Goal: Communication & Community: Answer question/provide support

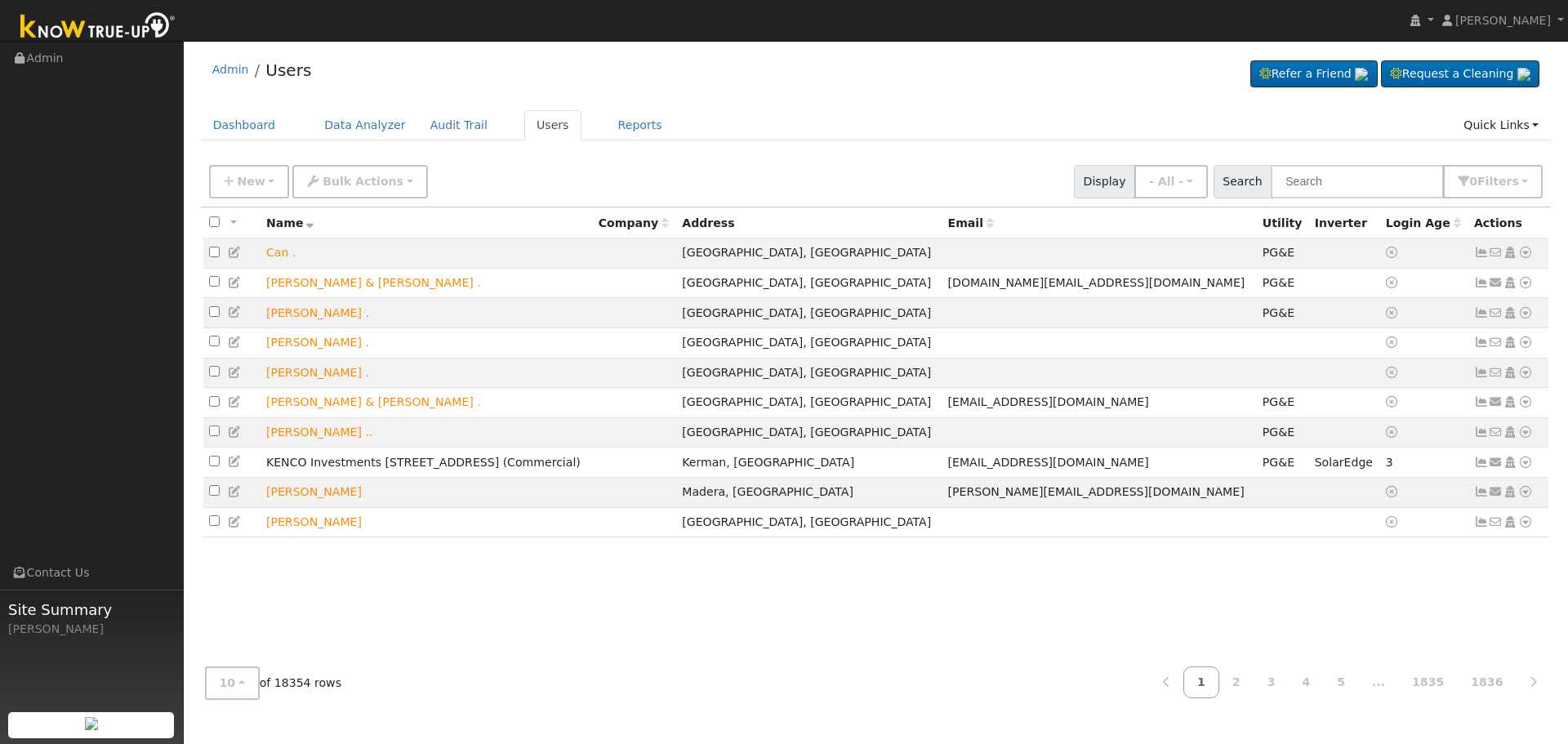
click at [1333, 186] on input "text" at bounding box center [1357, 182] width 173 height 34
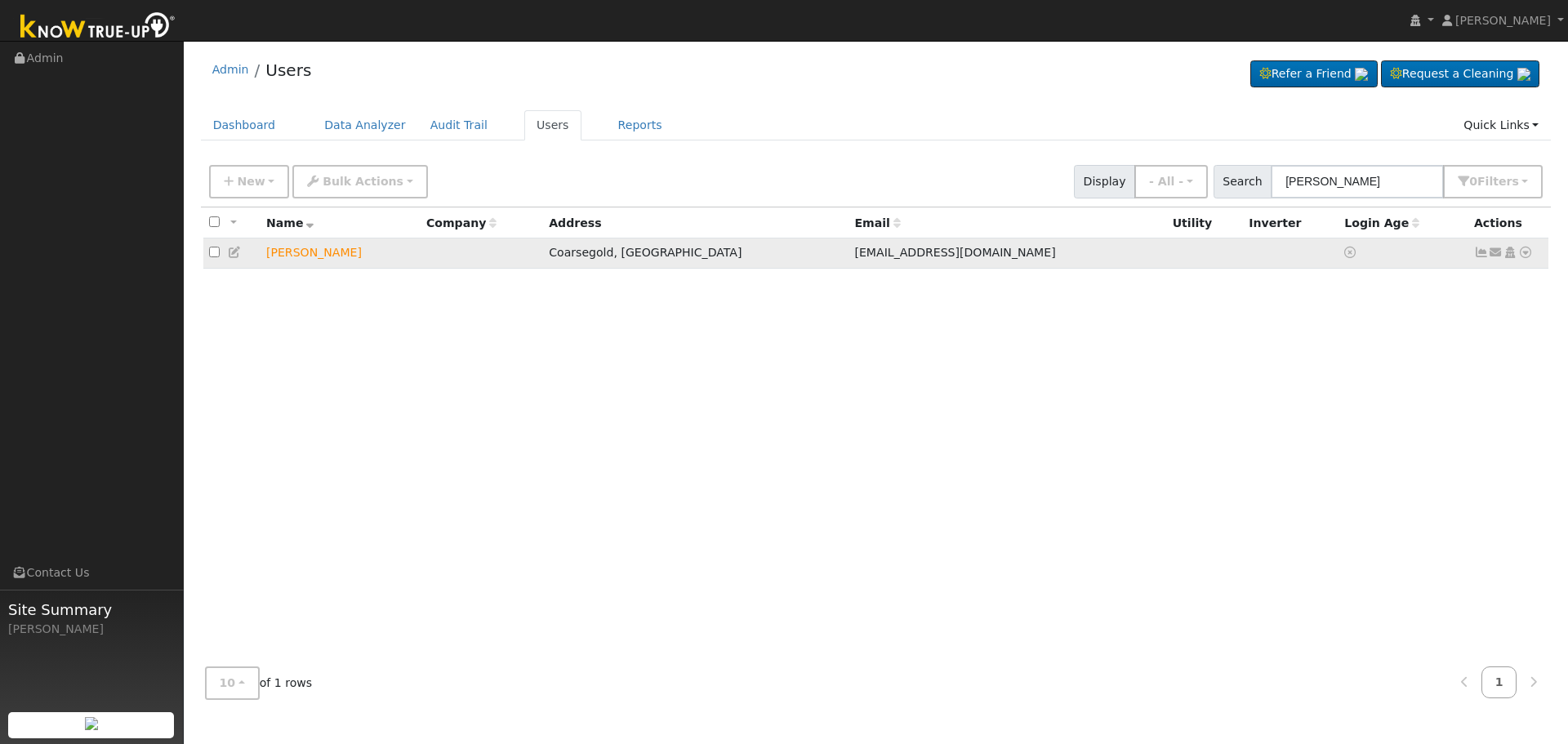
type input "[PERSON_NAME]"
click at [1496, 258] on icon at bounding box center [1496, 252] width 15 height 12
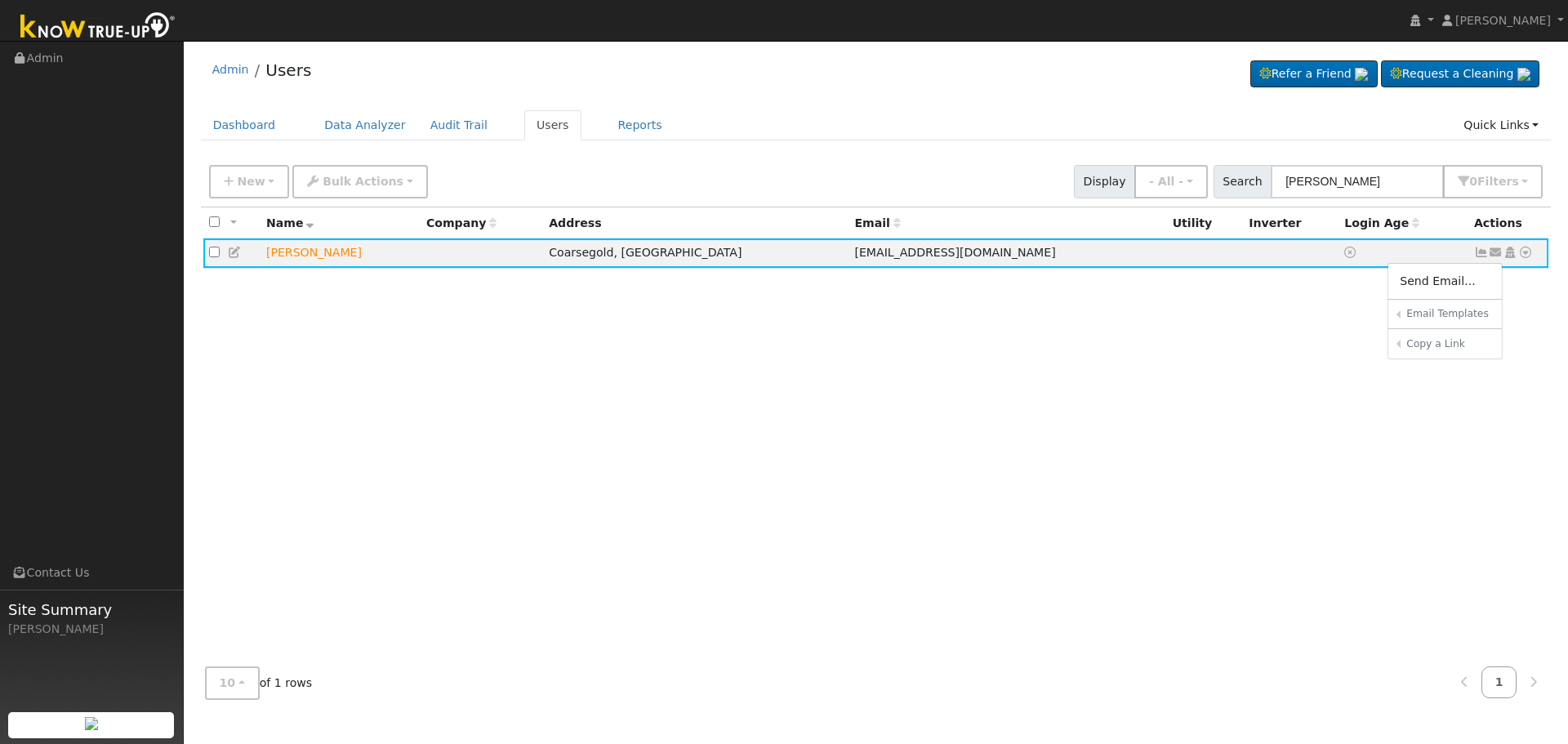
click at [1441, 284] on link "Send Email..." at bounding box center [1445, 281] width 113 height 23
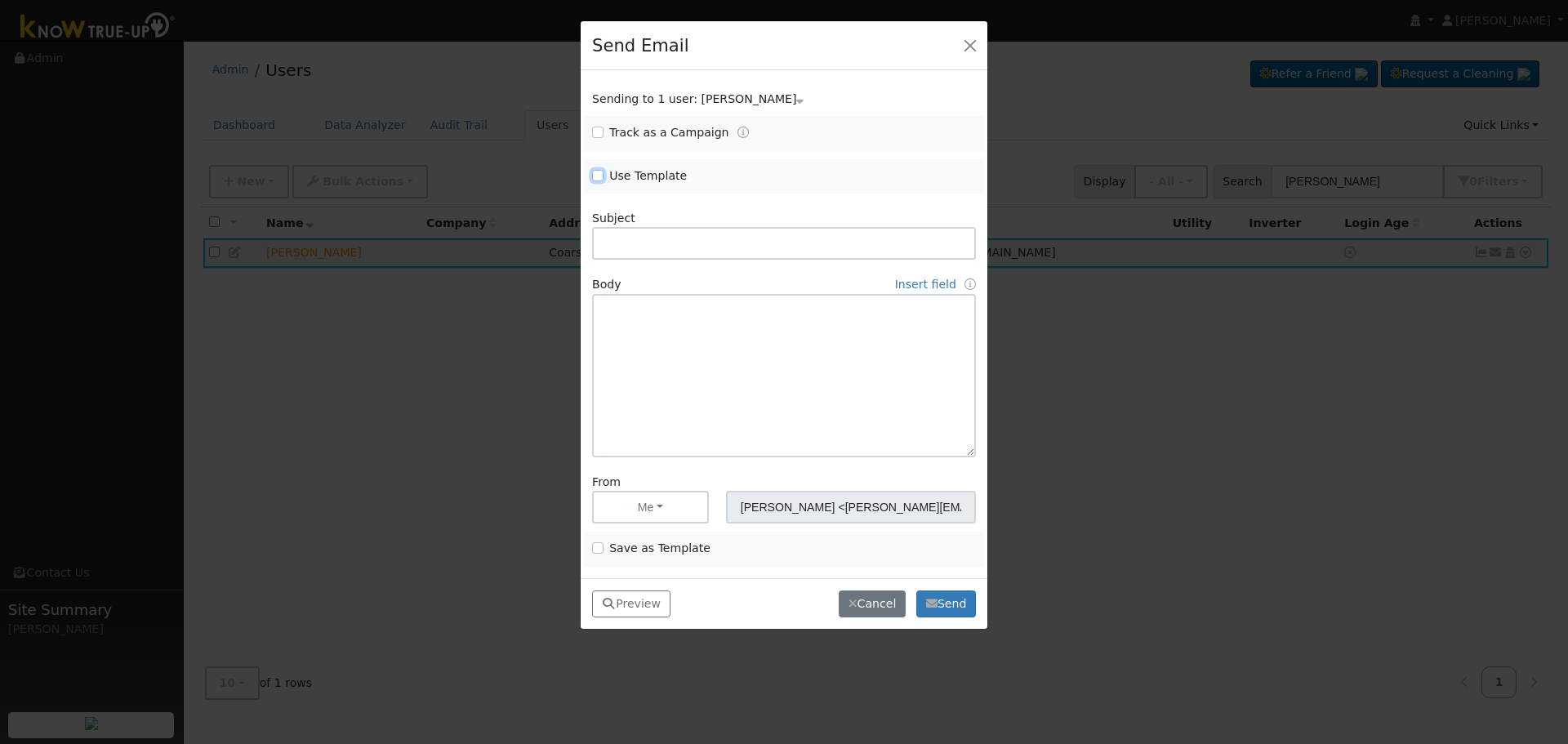
click at [602, 170] on input "Use Template" at bounding box center [598, 176] width 12 height 12
checkbox input "true"
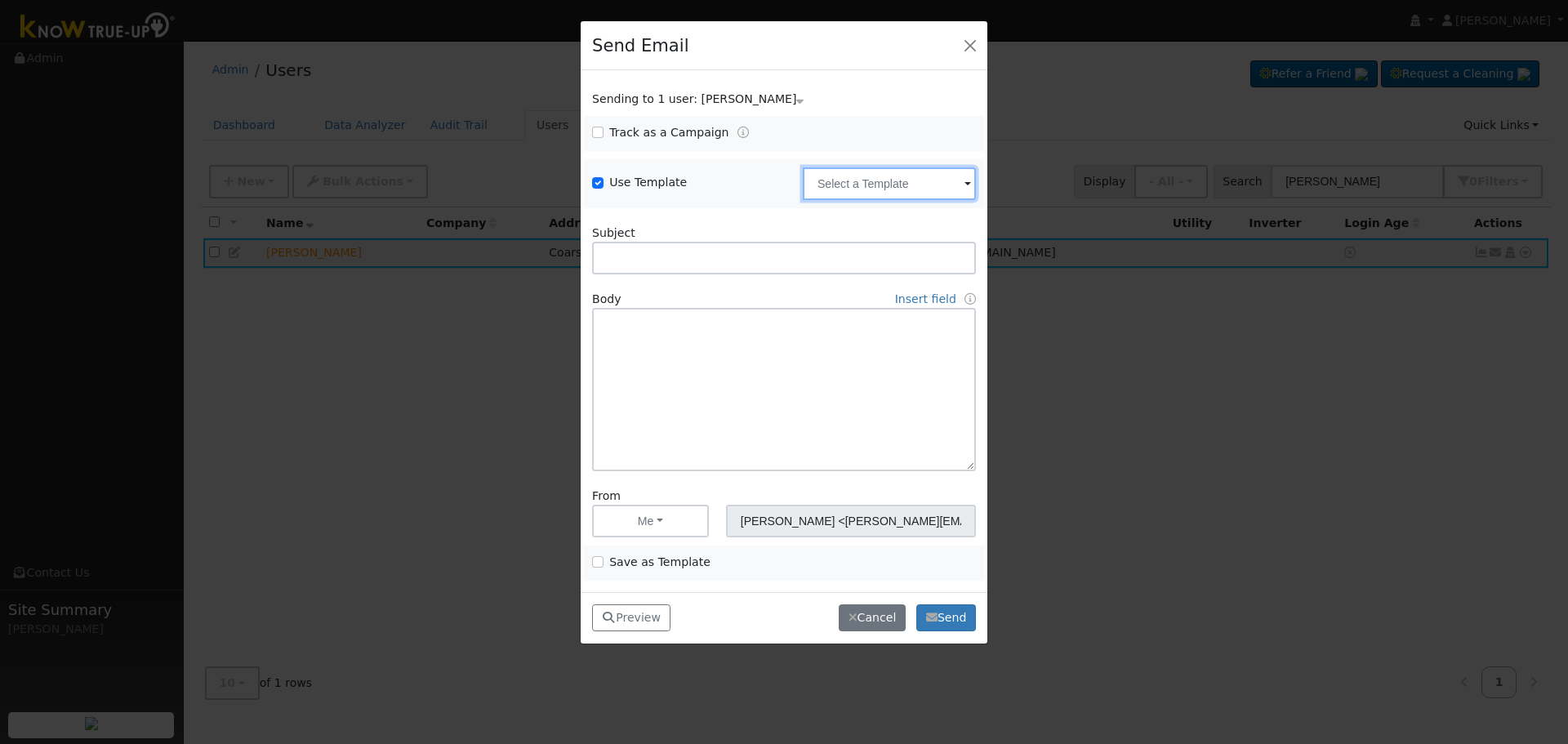
click at [850, 192] on input "text" at bounding box center [889, 184] width 173 height 33
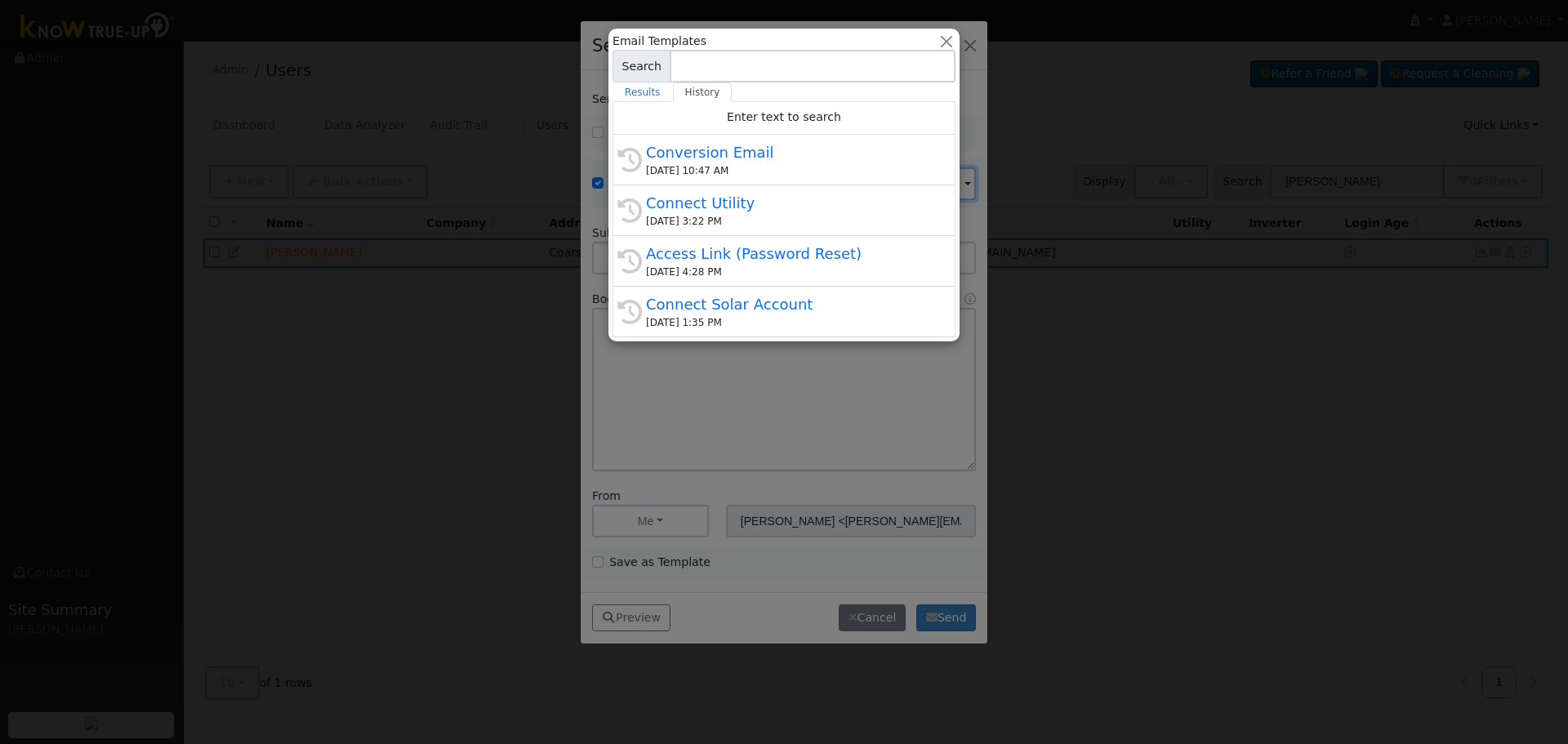
click at [705, 153] on div "Conversion Email" at bounding box center [792, 152] width 291 height 22
type input "Conversion Email"
type input "Connect Your Utility Account"
type textarea "Dear {user_fname}, The first step is to connect your electric utility account. …"
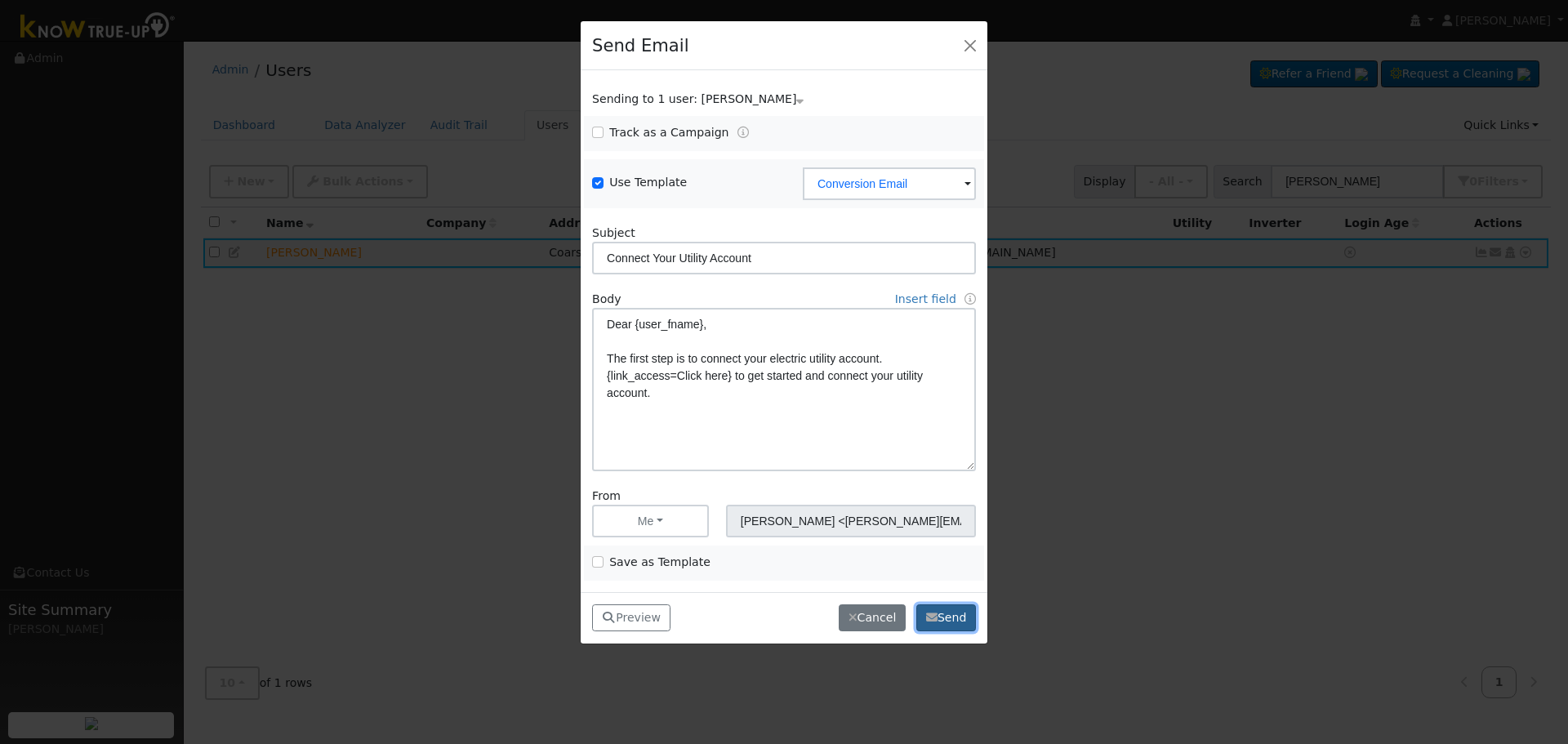
click at [938, 615] on button "Send" at bounding box center [946, 618] width 60 height 28
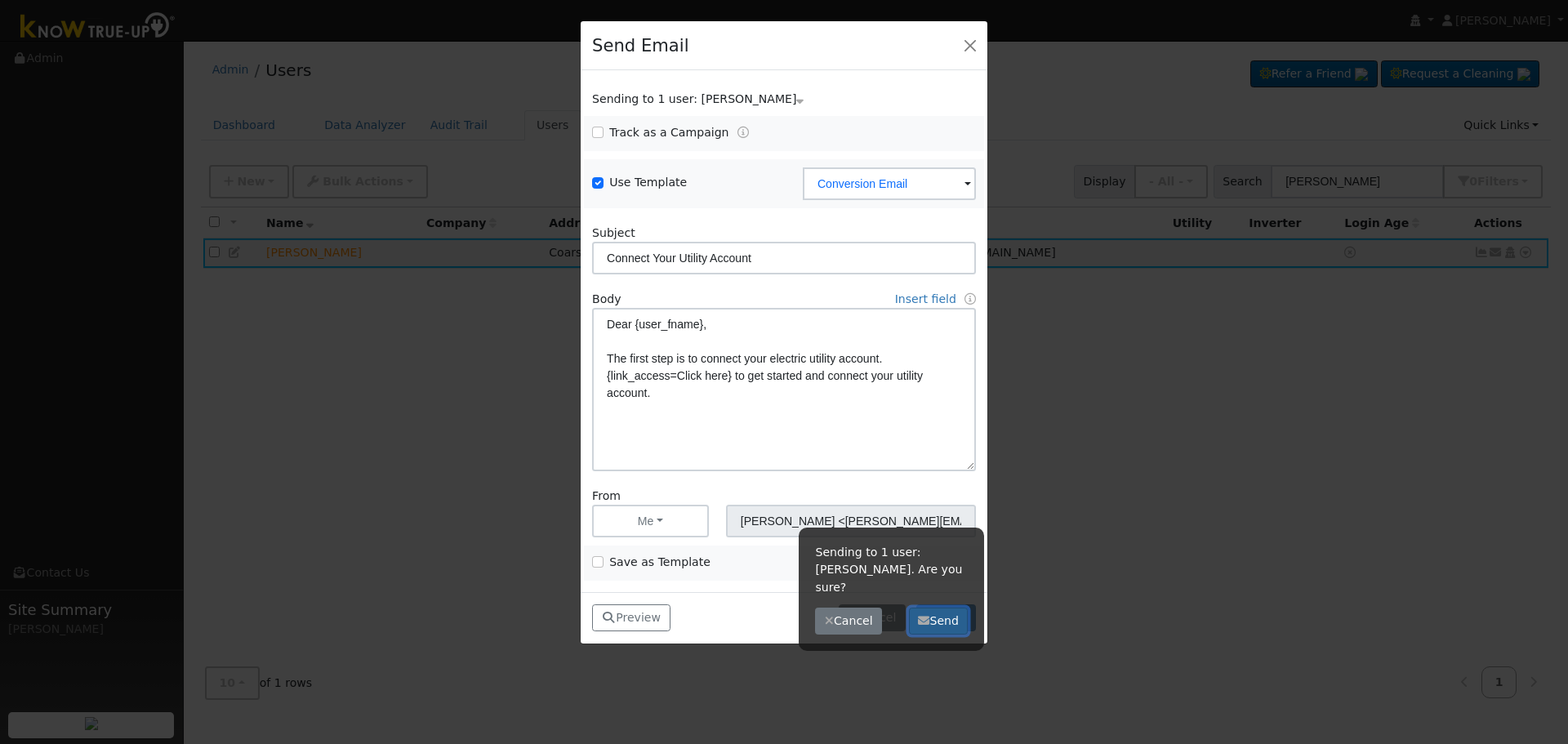
click at [942, 608] on button "Send" at bounding box center [938, 622] width 60 height 28
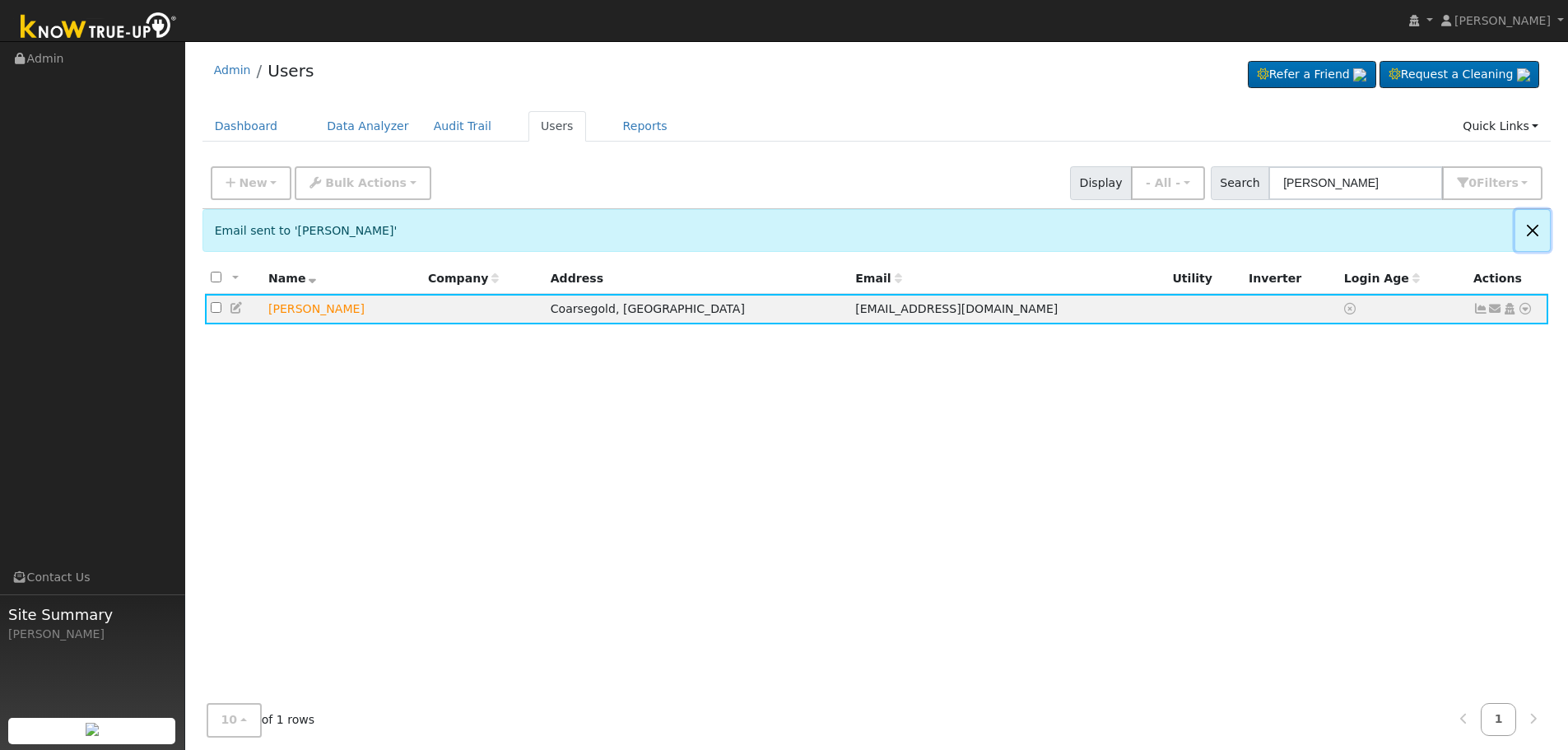
click at [1534, 237] on button "Close" at bounding box center [1533, 230] width 35 height 41
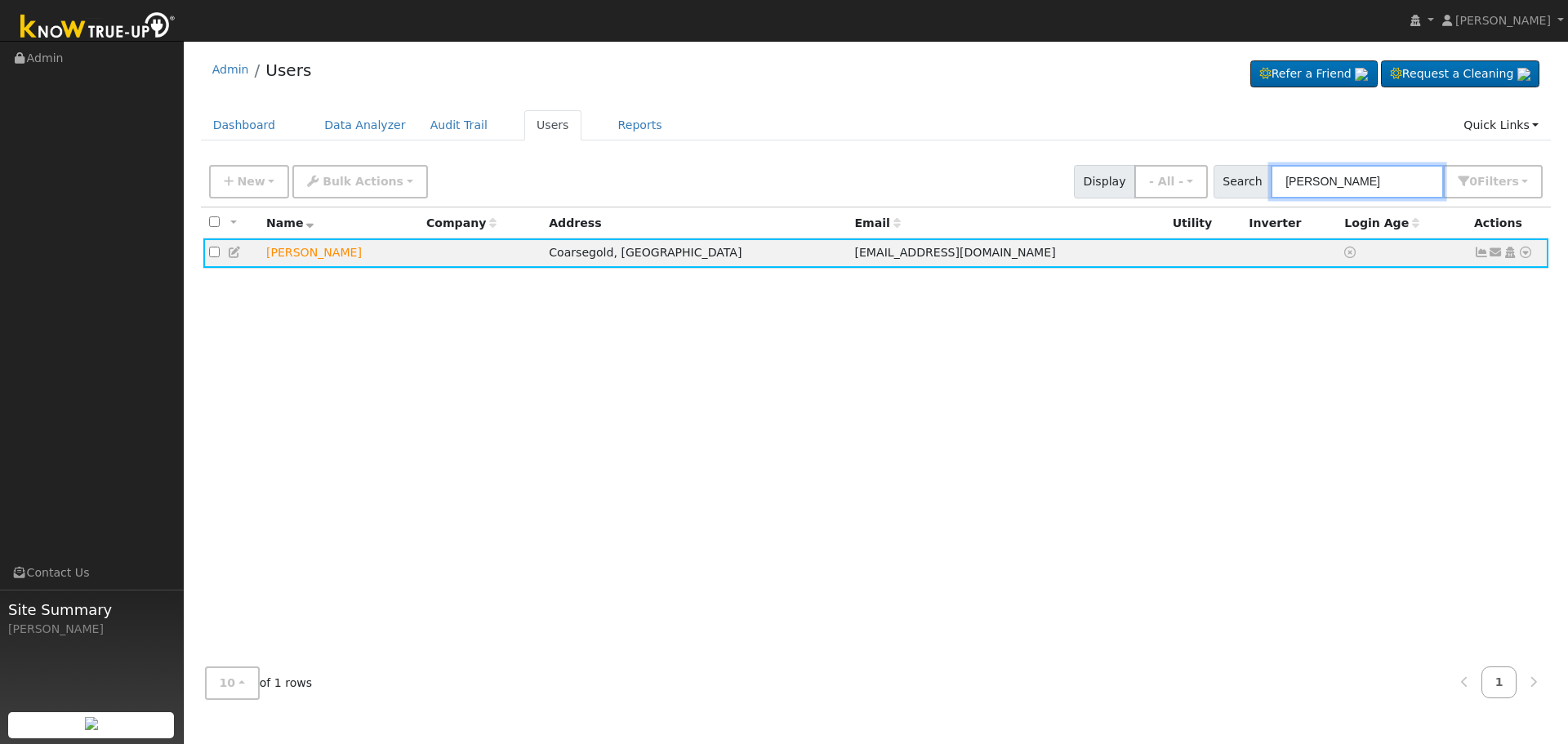
drag, startPoint x: 1408, startPoint y: 183, endPoint x: 993, endPoint y: 179, distance: 415.0
click at [1044, 190] on div "New Add User Quick Add Quick Connect Quick Convert Lead Bulk Actions Send Email…" at bounding box center [876, 179] width 1340 height 39
